Goal: Complete application form: Complete application form

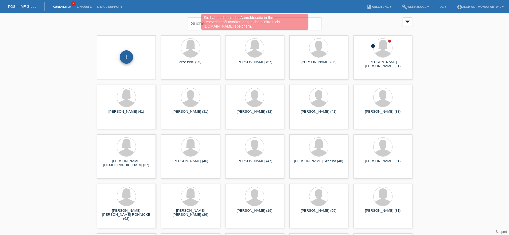
click at [128, 57] on div "+" at bounding box center [126, 56] width 13 height 13
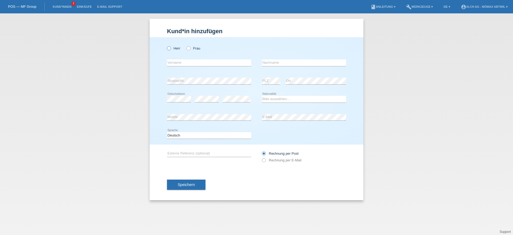
click at [174, 48] on label "Herr" at bounding box center [173, 48] width 13 height 4
click at [171, 48] on input "Herr" at bounding box center [168, 47] width 3 height 3
radio input "true"
click at [183, 62] on input "text" at bounding box center [209, 62] width 84 height 7
drag, startPoint x: 191, startPoint y: 48, endPoint x: 191, endPoint y: 55, distance: 7.5
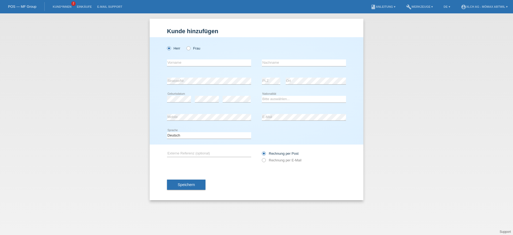
click at [191, 48] on label "Frau" at bounding box center [194, 48] width 14 height 4
click at [190, 48] on input "Frau" at bounding box center [188, 47] width 3 height 3
radio input "true"
click at [188, 64] on input "text" at bounding box center [209, 62] width 84 height 7
type input "[PERSON_NAME]"
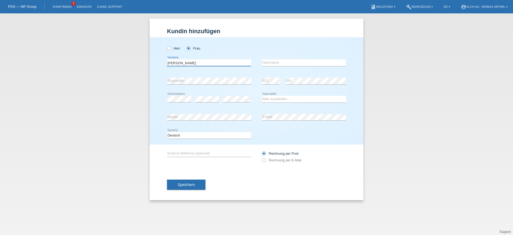
drag, startPoint x: 189, startPoint y: 62, endPoint x: 158, endPoint y: 61, distance: 31.3
click at [158, 62] on div "Herr Frau AMACKER error Vorname C" at bounding box center [257, 90] width 214 height 107
drag, startPoint x: 276, startPoint y: 63, endPoint x: 269, endPoint y: 67, distance: 8.0
click at [276, 63] on input "text" at bounding box center [304, 62] width 84 height 7
paste input "[PERSON_NAME]"
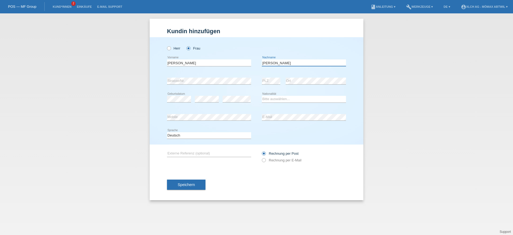
type input "[PERSON_NAME]"
drag, startPoint x: 180, startPoint y: 64, endPoint x: 202, endPoint y: 64, distance: 22.2
click at [117, 64] on div "Kund*in hinzufügen Kunde hinzufügen Kundin hinzufügen Herr Frau AMACKER error V…" at bounding box center [256, 123] width 513 height 221
type input "[PERSON_NAME]"
click at [302, 97] on select "Bitte auswählen... Schweiz Deutschland Liechtenstein Österreich ------------ Af…" at bounding box center [304, 99] width 84 height 6
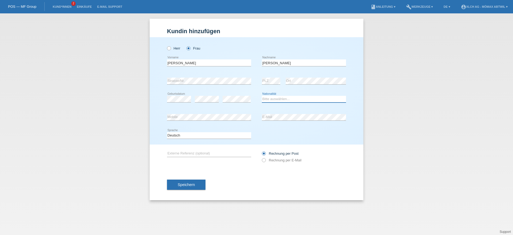
select select "CH"
click at [262, 96] on select "Bitte auswählen... Schweiz Deutschland Liechtenstein Österreich ------------ Af…" at bounding box center [304, 99] width 84 height 6
click at [290, 162] on label "Rechnung per E-Mail" at bounding box center [282, 160] width 40 height 4
click at [265, 162] on input "Rechnung per E-Mail" at bounding box center [263, 161] width 3 height 7
radio input "true"
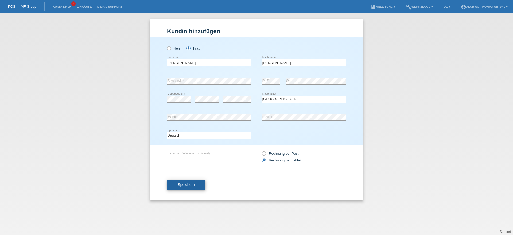
click at [200, 184] on button "Speichern" at bounding box center [186, 184] width 38 height 10
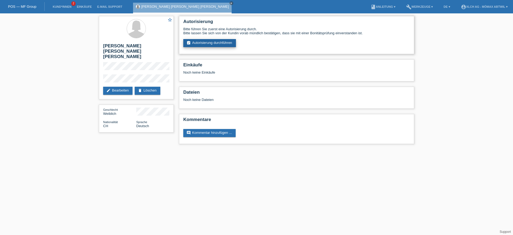
click at [233, 45] on link "assignment_turned_in Autorisierung durchführen" at bounding box center [209, 43] width 53 height 8
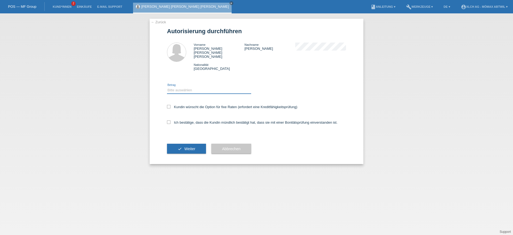
click at [203, 87] on select "Bitte auswählen CHF 1.00 - CHF 499.00 CHF 500.00 - CHF 1'999.00 CHF 2'000.00 - …" at bounding box center [209, 90] width 84 height 6
select select "2"
click at [167, 87] on select "Bitte auswählen CHF 1.00 - CHF 499.00 CHF 500.00 - CHF 1'999.00 CHF 2'000.00 - …" at bounding box center [209, 90] width 84 height 6
click at [176, 105] on label "Kundin wünscht die Option für fixe Raten (erfordert eine Kreditfähigkeitsprüfun…" at bounding box center [232, 107] width 130 height 4
click at [171, 105] on input "Kundin wünscht die Option für fixe Raten (erfordert eine Kreditfähigkeitsprüfun…" at bounding box center [168, 106] width 3 height 3
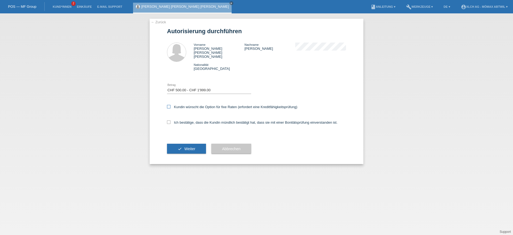
checkbox input "true"
click at [181, 120] on label "Ich bestätige, dass die Kundin mündlich bestätigt hat, dass sie mit einer Bonit…" at bounding box center [252, 122] width 171 height 4
click at [171, 120] on input "Ich bestätige, dass die Kundin mündlich bestätigt hat, dass sie mit einer Bonit…" at bounding box center [168, 121] width 3 height 3
click at [183, 120] on label "Ich bestätige, dass die Kundin mündlich bestätigt hat, dass sie mit einer Bonit…" at bounding box center [252, 122] width 171 height 4
click at [171, 120] on input "Ich bestätige, dass die Kundin mündlich bestätigt hat, dass sie mit einer Bonit…" at bounding box center [168, 121] width 3 height 3
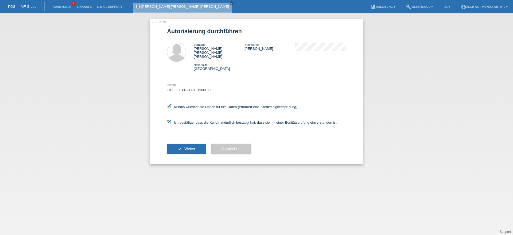
checkbox input "false"
click at [183, 105] on label "Kundin wünscht die Option für fixe Raten (erfordert eine Kreditfähigkeitsprüfun…" at bounding box center [232, 107] width 130 height 4
click at [171, 105] on input "Kundin wünscht die Option für fixe Raten (erfordert eine Kreditfähigkeitsprüfun…" at bounding box center [168, 106] width 3 height 3
click at [214, 105] on label "Kundin wünscht die Option für fixe Raten (erfordert eine Kreditfähigkeitsprüfun…" at bounding box center [232, 107] width 130 height 4
click at [171, 105] on input "Kundin wünscht die Option für fixe Raten (erfordert eine Kreditfähigkeitsprüfun…" at bounding box center [168, 106] width 3 height 3
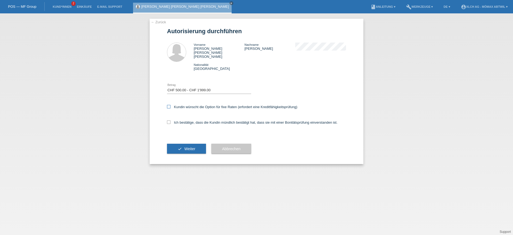
checkbox input "true"
click at [214, 120] on label "Ich bestätige, dass die Kundin mündlich bestätigt hat, dass sie mit einer Bonit…" at bounding box center [252, 122] width 171 height 4
click at [171, 120] on input "Ich bestätige, dass die Kundin mündlich bestätigt hat, dass sie mit einer Bonit…" at bounding box center [168, 121] width 3 height 3
checkbox input "true"
click at [179, 144] on button "check Weiter" at bounding box center [186, 149] width 39 height 10
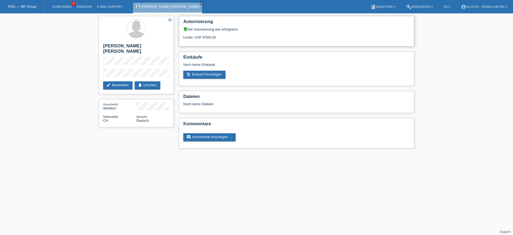
drag, startPoint x: 183, startPoint y: 36, endPoint x: 223, endPoint y: 39, distance: 39.7
click at [223, 39] on div "Autorisierung verified_user Die Autorisierung war erfolgreich. Limite: CHF 8'50…" at bounding box center [296, 31] width 235 height 30
drag, startPoint x: 104, startPoint y: 45, endPoint x: 169, endPoint y: 45, distance: 65.0
click at [169, 45] on h2 "[PERSON_NAME] [PERSON_NAME]" at bounding box center [136, 49] width 66 height 13
copy h2 "[PERSON_NAME]"
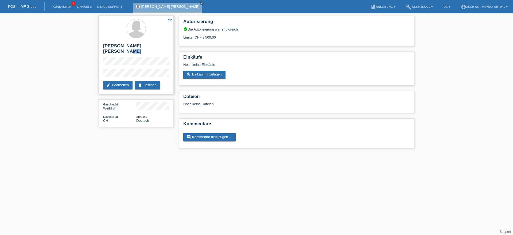
click at [103, 56] on div "star_border [PERSON_NAME] [PERSON_NAME] edit Bearbeiten delete Löschen" at bounding box center [136, 55] width 75 height 78
click at [206, 75] on link "add_shopping_cart Einkauf hinzufügen" at bounding box center [204, 75] width 42 height 8
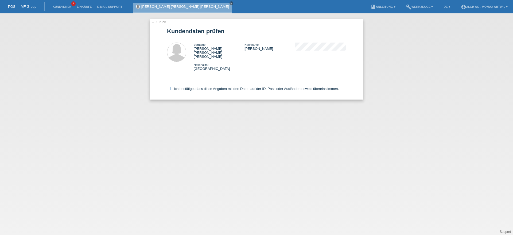
click at [181, 87] on label "Ich bestätige, dass diese Angaben mit den Daten auf der ID, Pass oder Ausländer…" at bounding box center [253, 89] width 172 height 4
click at [171, 87] on input "Ich bestätige, dass diese Angaben mit den Daten auf der ID, Pass oder Ausländer…" at bounding box center [168, 88] width 3 height 3
checkbox input "true"
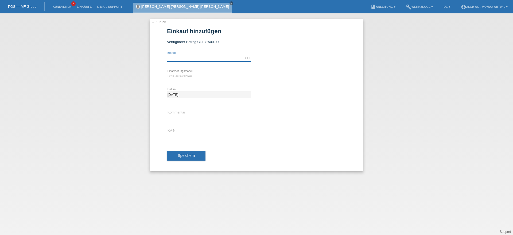
drag, startPoint x: 200, startPoint y: 58, endPoint x: 203, endPoint y: 61, distance: 4.0
click at [200, 58] on input "text" at bounding box center [209, 58] width 84 height 7
type input "828.00"
drag, startPoint x: 186, startPoint y: 76, endPoint x: 190, endPoint y: 79, distance: 4.4
click at [187, 76] on select "Bitte auswählen Kauf auf Rechnung mit Teilzahlungsoption Fixe Raten - Zinsübern…" at bounding box center [209, 76] width 84 height 6
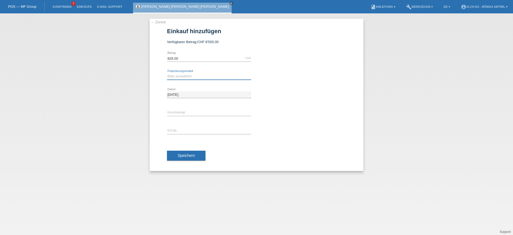
select select "113"
click at [167, 73] on select "Bitte auswählen Kauf auf Rechnung mit Teilzahlungsoption Fixe Raten - Zinsübern…" at bounding box center [209, 76] width 84 height 6
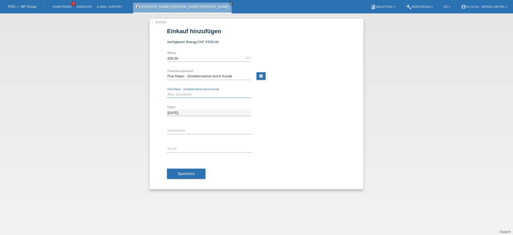
drag, startPoint x: 202, startPoint y: 93, endPoint x: 204, endPoint y: 97, distance: 4.0
click at [202, 93] on select "Bitte auswählen 6 Raten 12 Raten 24 Raten 36 Raten" at bounding box center [209, 94] width 84 height 6
click at [202, 92] on select "Bitte auswählen 6 Raten 12 Raten 24 Raten 36 Raten" at bounding box center [209, 94] width 84 height 6
click at [260, 76] on link "calculate" at bounding box center [261, 75] width 9 height 7
type input "828.00"
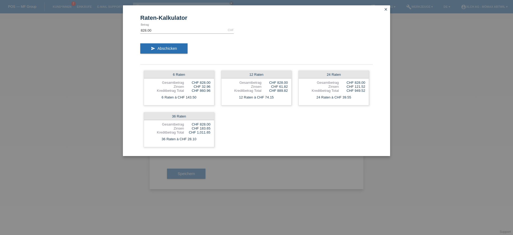
click at [387, 10] on icon "close" at bounding box center [386, 9] width 4 height 4
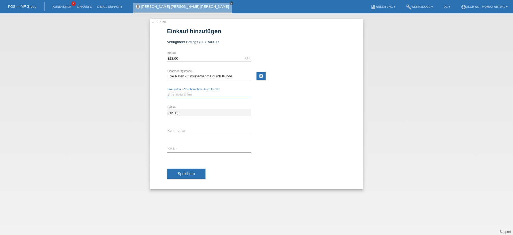
drag, startPoint x: 214, startPoint y: 95, endPoint x: 213, endPoint y: 97, distance: 2.9
click at [214, 95] on select "Bitte auswählen 6 Raten 12 Raten 24 Raten 36 Raten" at bounding box center [209, 94] width 84 height 6
select select "324"
click at [167, 91] on select "Bitte auswählen 6 Raten 12 Raten 24 Raten 36 Raten" at bounding box center [209, 94] width 84 height 6
drag, startPoint x: 186, startPoint y: 130, endPoint x: 191, endPoint y: 133, distance: 5.9
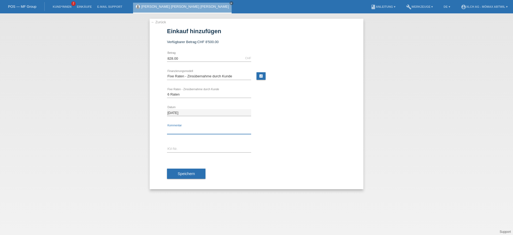
click at [186, 130] on input "text" at bounding box center [209, 130] width 84 height 7
type input "2SDG"
click at [201, 152] on icon at bounding box center [209, 152] width 84 height 0
click at [206, 146] on input "text" at bounding box center [209, 148] width 84 height 7
paste input "AGNHFZ"
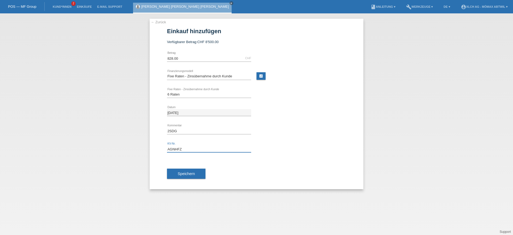
type input "AGNHFZ"
click at [301, 136] on div "2SDG error Kommentar" at bounding box center [256, 131] width 179 height 18
click at [193, 173] on span "Speichern" at bounding box center [186, 173] width 17 height 4
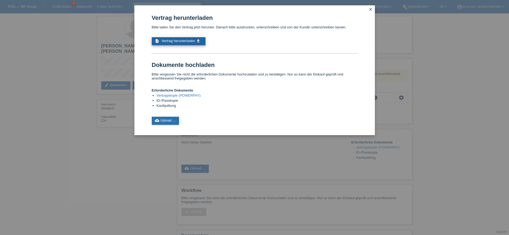
click at [187, 38] on link "description Vertrag herunterladen get_app" at bounding box center [179, 41] width 54 height 8
click at [169, 123] on link "cloud_upload Upload ..." at bounding box center [166, 121] width 28 height 8
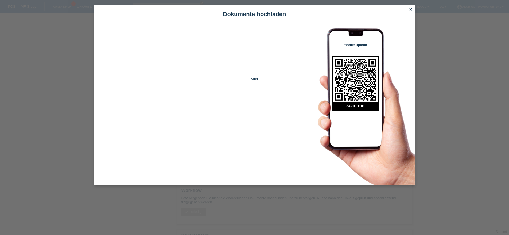
drag, startPoint x: 410, startPoint y: 9, endPoint x: 391, endPoint y: 62, distance: 55.8
click at [410, 9] on icon "close" at bounding box center [411, 9] width 4 height 4
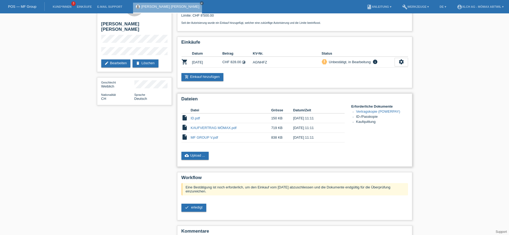
scroll to position [48, 0]
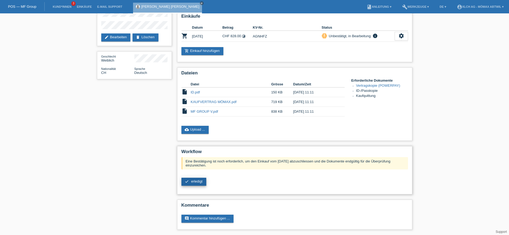
click at [201, 180] on span "erledigt" at bounding box center [196, 181] width 11 height 4
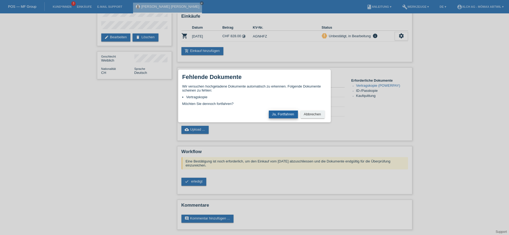
click at [290, 115] on button "Ja, Fortfahren" at bounding box center [283, 114] width 29 height 8
